Goal: Task Accomplishment & Management: Manage account settings

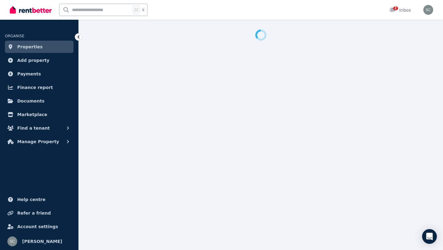
select select "**********"
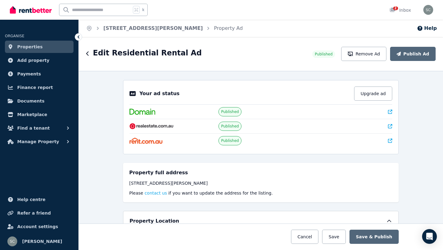
click at [40, 48] on link "Properties" at bounding box center [39, 47] width 69 height 12
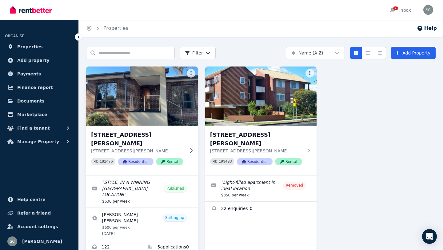
click at [171, 133] on h3 "[STREET_ADDRESS][PERSON_NAME]" at bounding box center [137, 138] width 93 height 17
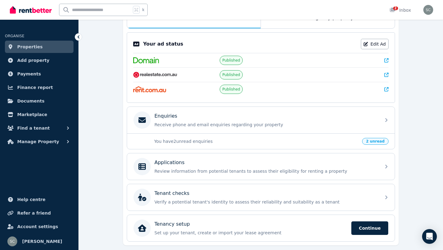
scroll to position [133, 0]
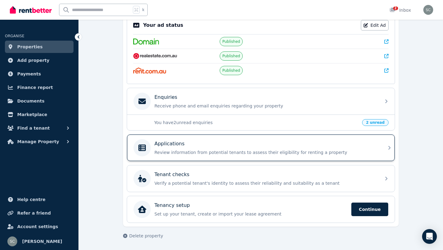
click at [181, 154] on p "Review information from potential tenants to assess their eligibility for renti…" at bounding box center [265, 152] width 223 height 6
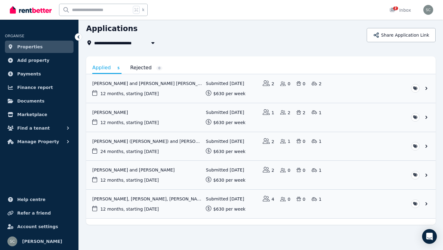
scroll to position [24, 0]
click at [146, 82] on link "View application: Kwan Ngai Chan and Shi Ying Bonnie Yau" at bounding box center [260, 87] width 349 height 29
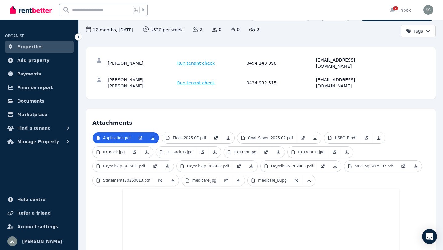
scroll to position [63, 0]
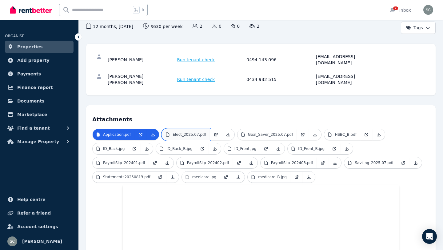
click at [173, 132] on p "Elect_2025.07.pdf" at bounding box center [189, 134] width 34 height 5
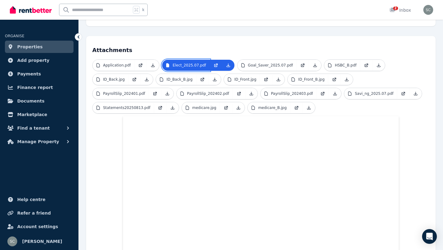
scroll to position [0, 0]
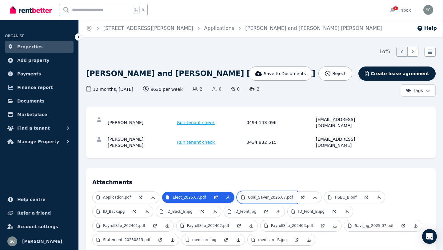
click at [277, 195] on p "Goal_Saver_2025.07.pdf" at bounding box center [270, 197] width 45 height 5
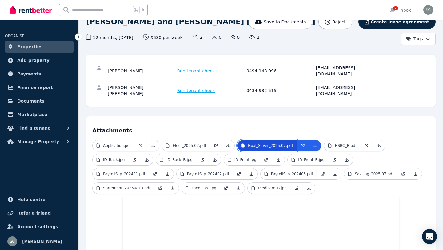
scroll to position [52, 0]
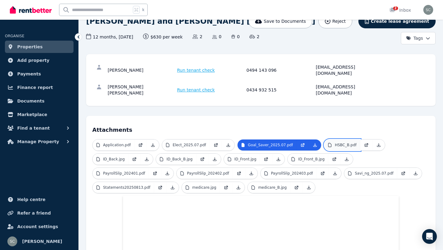
click at [340, 142] on p "HSBC_B.pdf" at bounding box center [346, 144] width 22 height 5
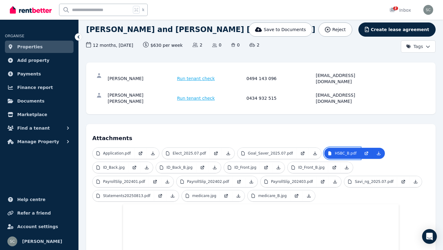
scroll to position [47, 0]
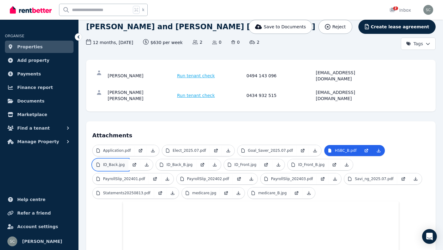
click at [123, 159] on link "ID_Back.jpg" at bounding box center [111, 164] width 36 height 11
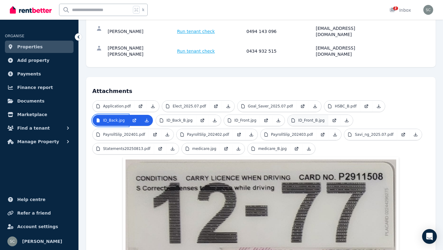
scroll to position [73, 0]
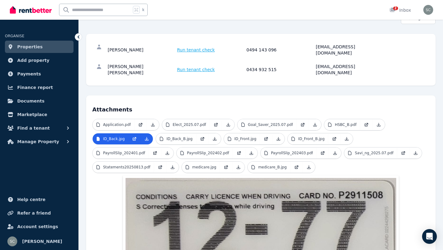
click at [186, 133] on span "ID_Back_B.jpg" at bounding box center [188, 139] width 65 height 12
click at [188, 136] on p "ID_Back_B.jpg" at bounding box center [179, 138] width 26 height 5
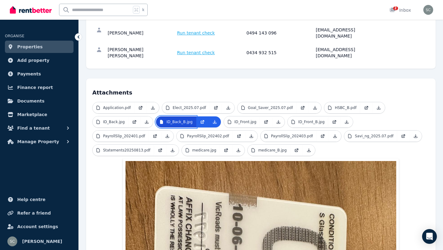
scroll to position [87, 0]
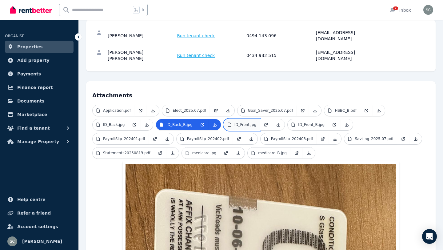
click at [230, 122] on icon at bounding box center [229, 124] width 5 height 5
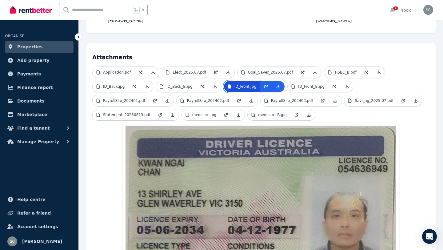
scroll to position [123, 0]
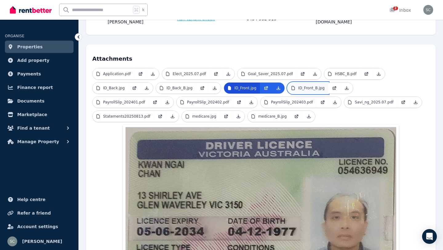
click at [303, 82] on link "ID_Front_B.jpg" at bounding box center [307, 87] width 41 height 11
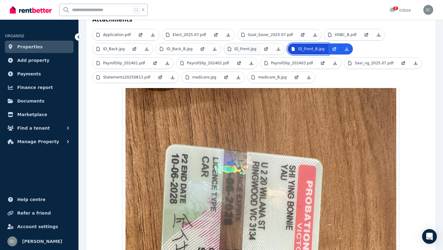
scroll to position [159, 0]
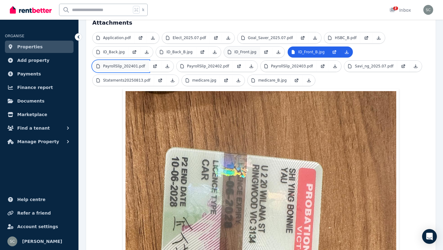
click at [140, 61] on link "PayrollSlip_202401.pdf" at bounding box center [121, 66] width 56 height 11
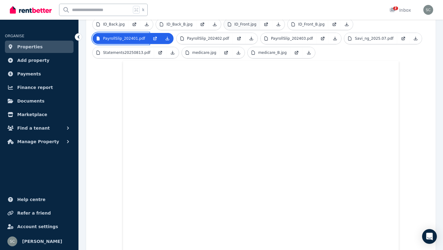
scroll to position [184, 0]
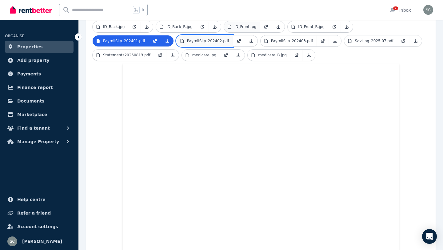
click at [207, 38] on p "PayrollSlip_202402.pdf" at bounding box center [208, 40] width 42 height 5
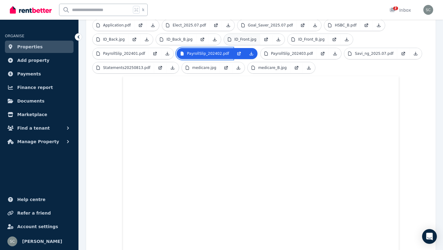
scroll to position [172, 0]
click at [287, 51] on p "PayrollSlip_202403.pdf" at bounding box center [292, 53] width 42 height 5
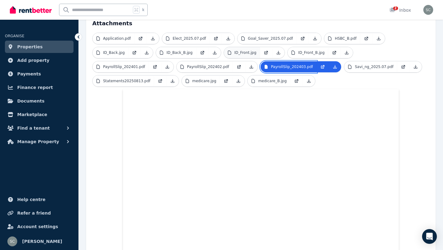
scroll to position [158, 0]
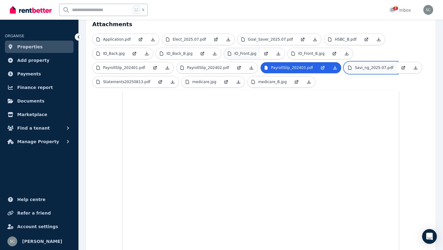
click at [376, 62] on link "Savi_ng_2025.07.pdf" at bounding box center [370, 67] width 53 height 11
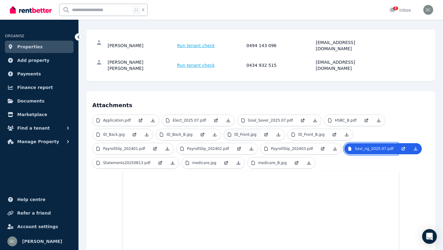
scroll to position [77, 0]
click at [139, 161] on p "Statements20250813.pdf" at bounding box center [126, 163] width 47 height 5
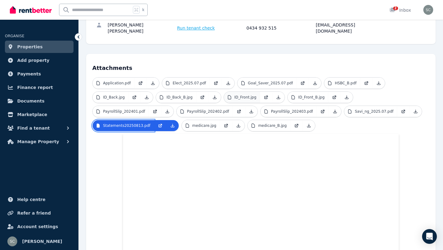
scroll to position [116, 0]
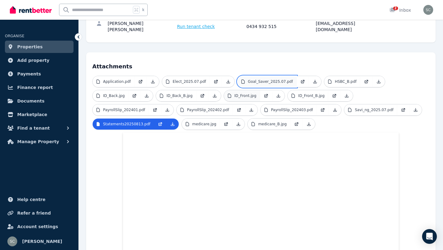
click at [287, 79] on p "Goal_Saver_2025.07.pdf" at bounding box center [270, 81] width 45 height 5
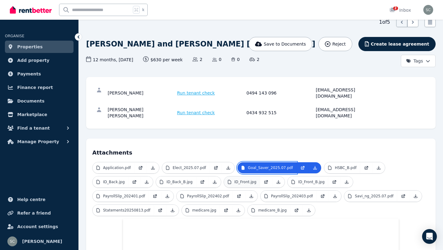
scroll to position [29, 0]
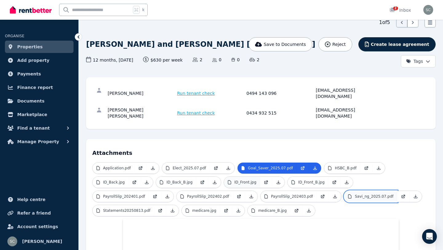
click at [360, 194] on p "Savi_ng_2025.07.pdf" at bounding box center [374, 196] width 39 height 5
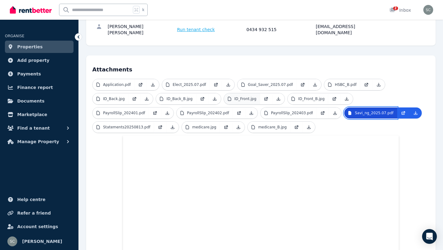
scroll to position [113, 0]
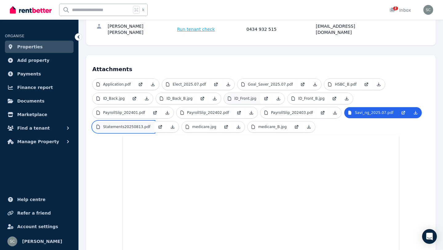
click at [142, 124] on p "Statements20250813.pdf" at bounding box center [126, 126] width 47 height 5
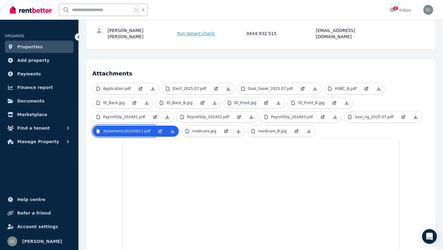
scroll to position [106, 0]
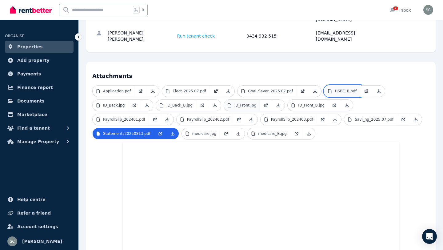
click at [335, 89] on p "HSBC_B.pdf" at bounding box center [346, 91] width 22 height 5
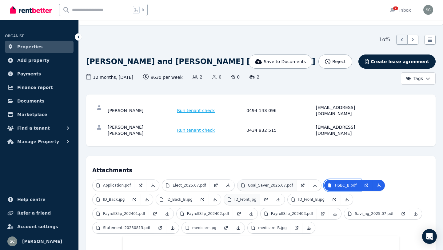
scroll to position [13, 0]
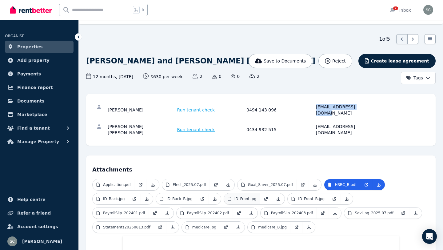
drag, startPoint x: 367, startPoint y: 106, endPoint x: 313, endPoint y: 109, distance: 54.5
click at [313, 109] on div "[PERSON_NAME] Run tenant check 0494 143 096 [EMAIL_ADDRESS][DOMAIN_NAME]" at bounding box center [246, 110] width 276 height 12
copy div "[EMAIL_ADDRESS][DOMAIN_NAME]"
drag, startPoint x: 382, startPoint y: 119, endPoint x: 313, endPoint y: 122, distance: 69.0
click at [313, 123] on div "[PERSON_NAME] [PERSON_NAME] Run tenant check 0434 932 515 [EMAIL_ADDRESS][DOMAI…" at bounding box center [246, 129] width 276 height 12
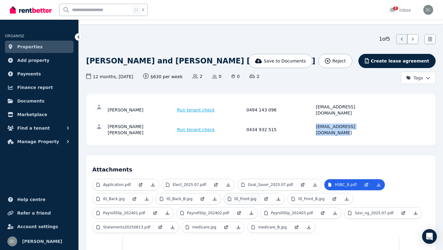
copy div "[EMAIL_ADDRESS][DOMAIN_NAME]"
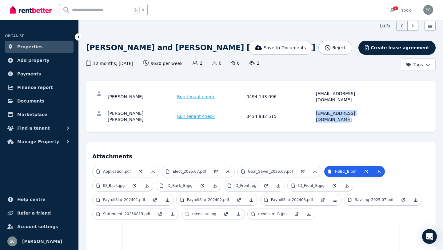
scroll to position [0, 0]
